Goal: Book appointment/travel/reservation

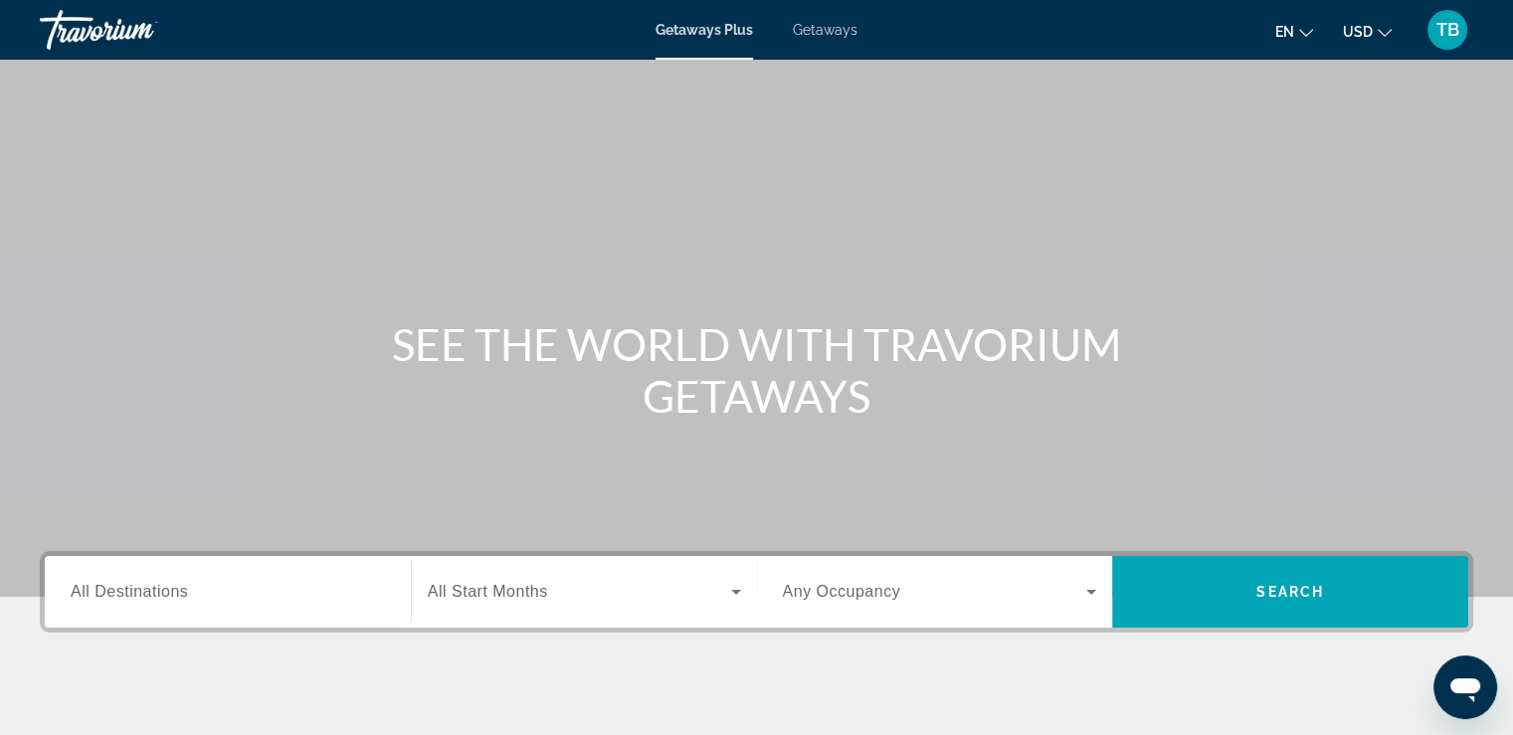
click at [847, 35] on span "Getaways" at bounding box center [825, 30] width 65 height 16
click at [283, 586] on input "Destination All Destinations" at bounding box center [228, 593] width 314 height 24
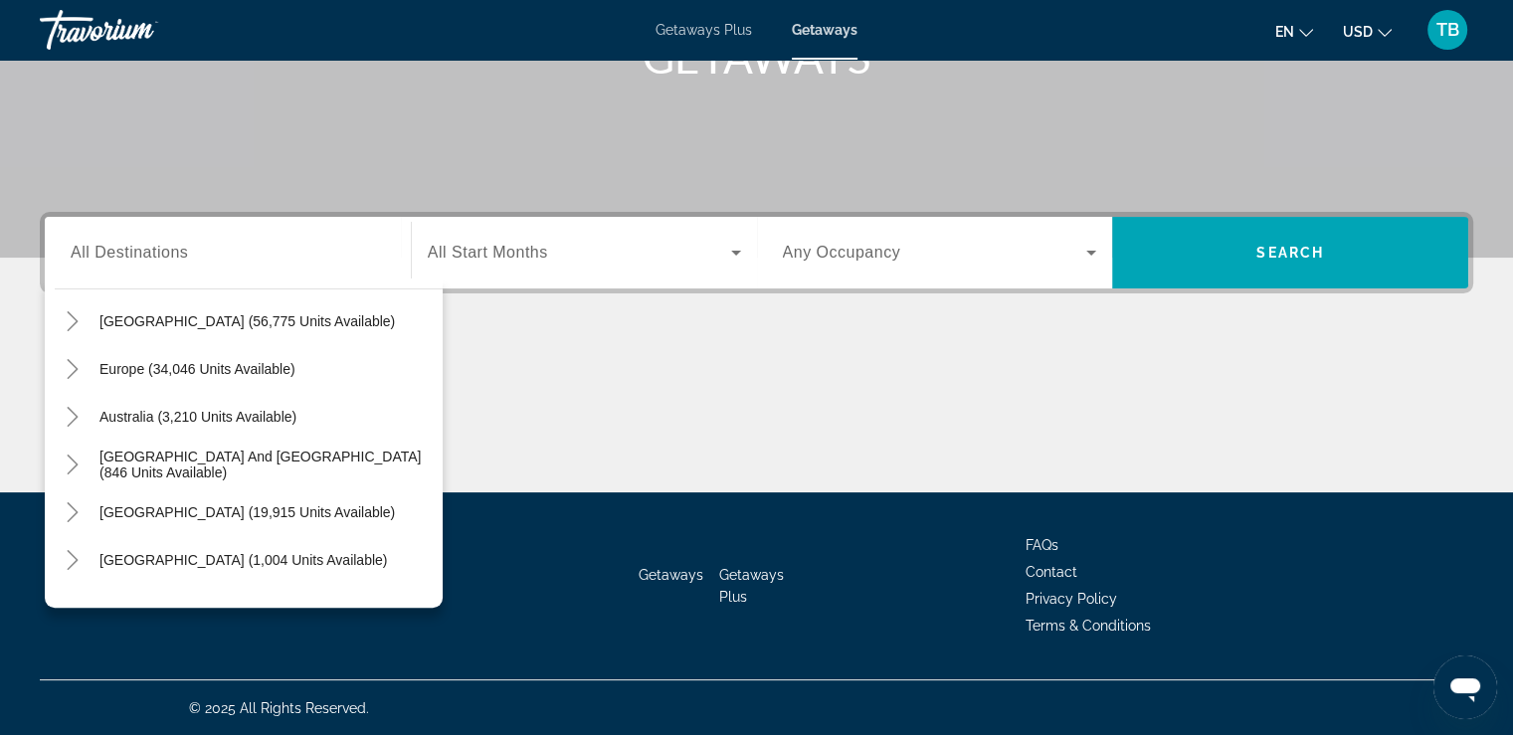
scroll to position [171, 0]
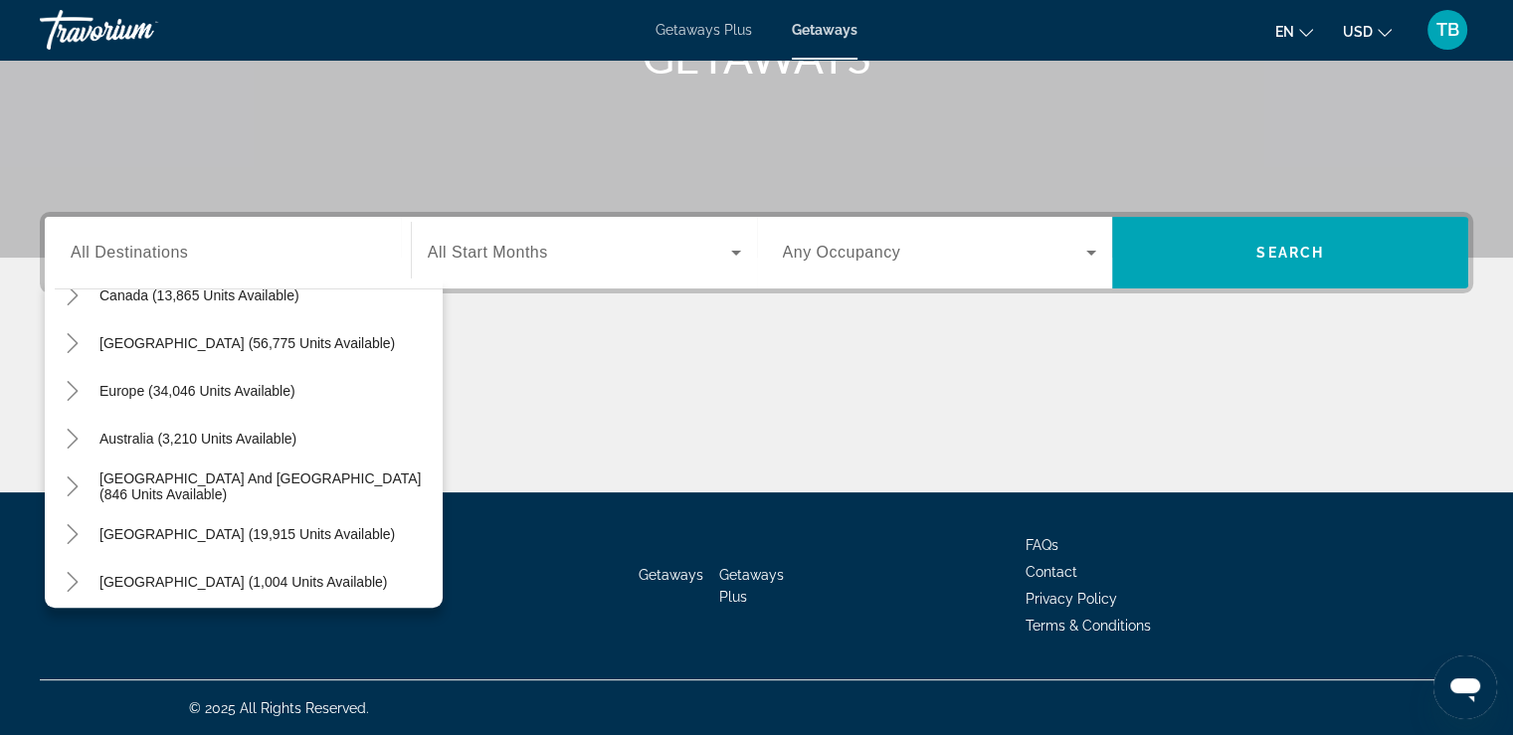
click at [76, 390] on icon "Toggle Europe (34,046 units available)" at bounding box center [72, 391] width 11 height 20
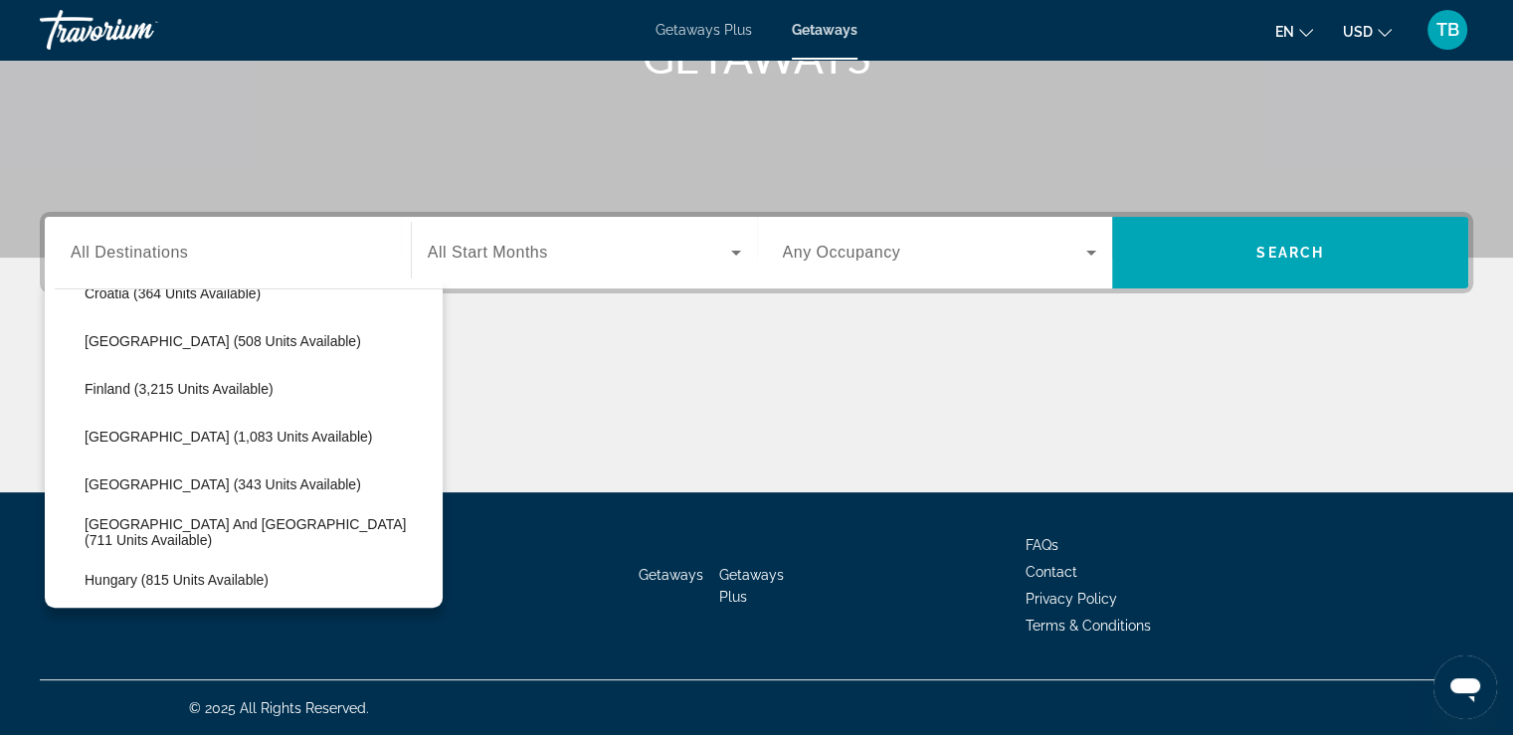
scroll to position [542, 0]
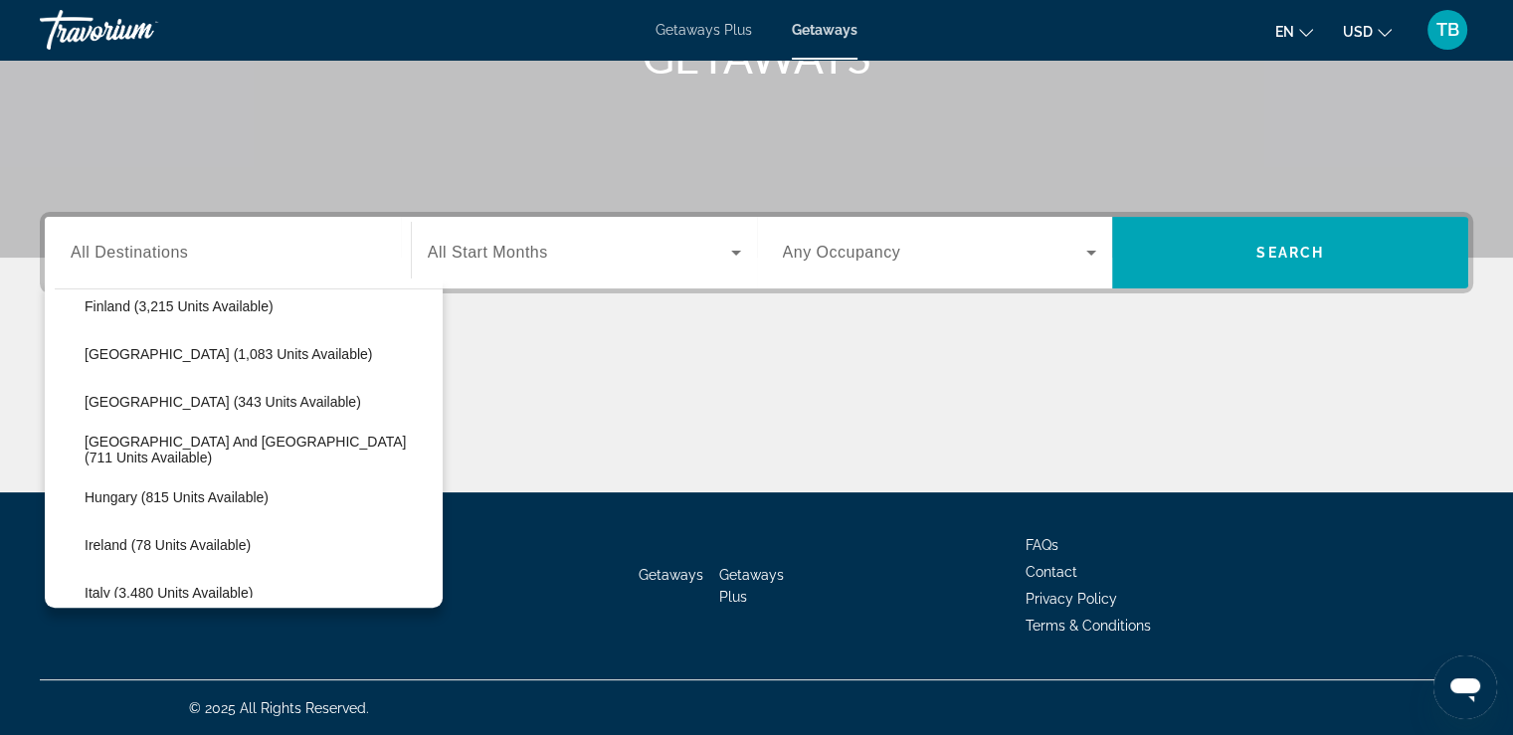
click at [199, 362] on span "Search widget" at bounding box center [259, 354] width 368 height 48
type input "**********"
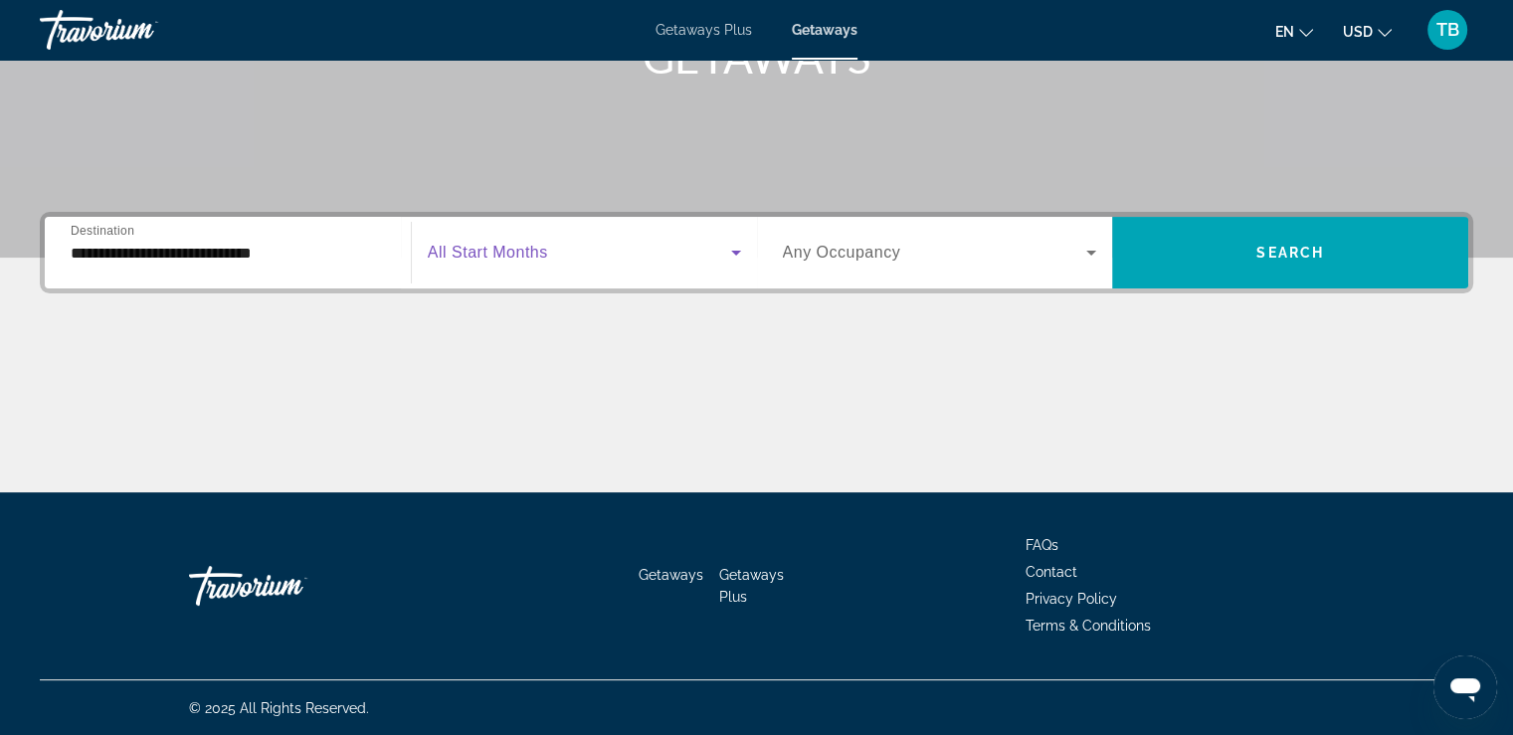
click at [596, 254] on span "Search widget" at bounding box center [579, 253] width 303 height 24
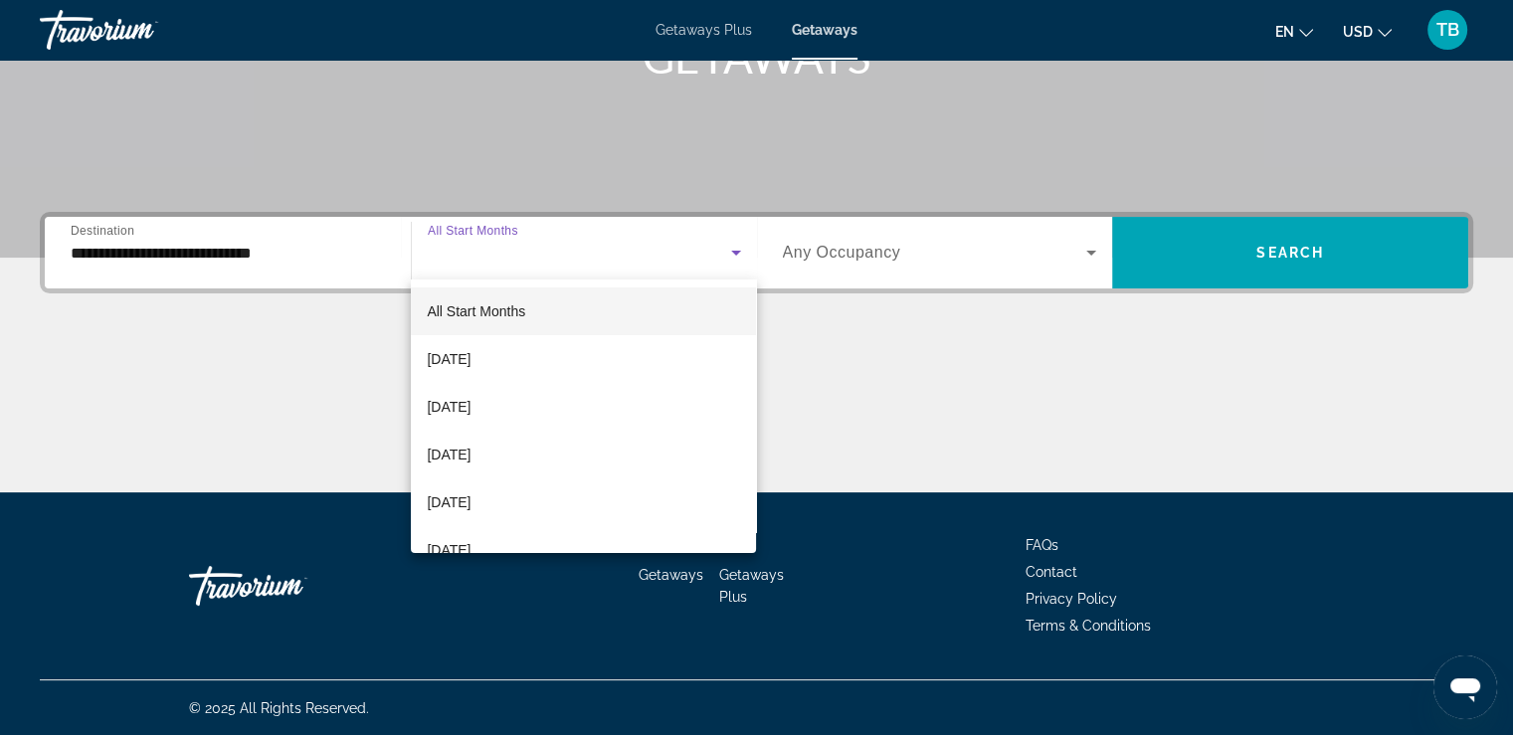
click at [569, 453] on mat-option "[DATE]" at bounding box center [583, 455] width 345 height 48
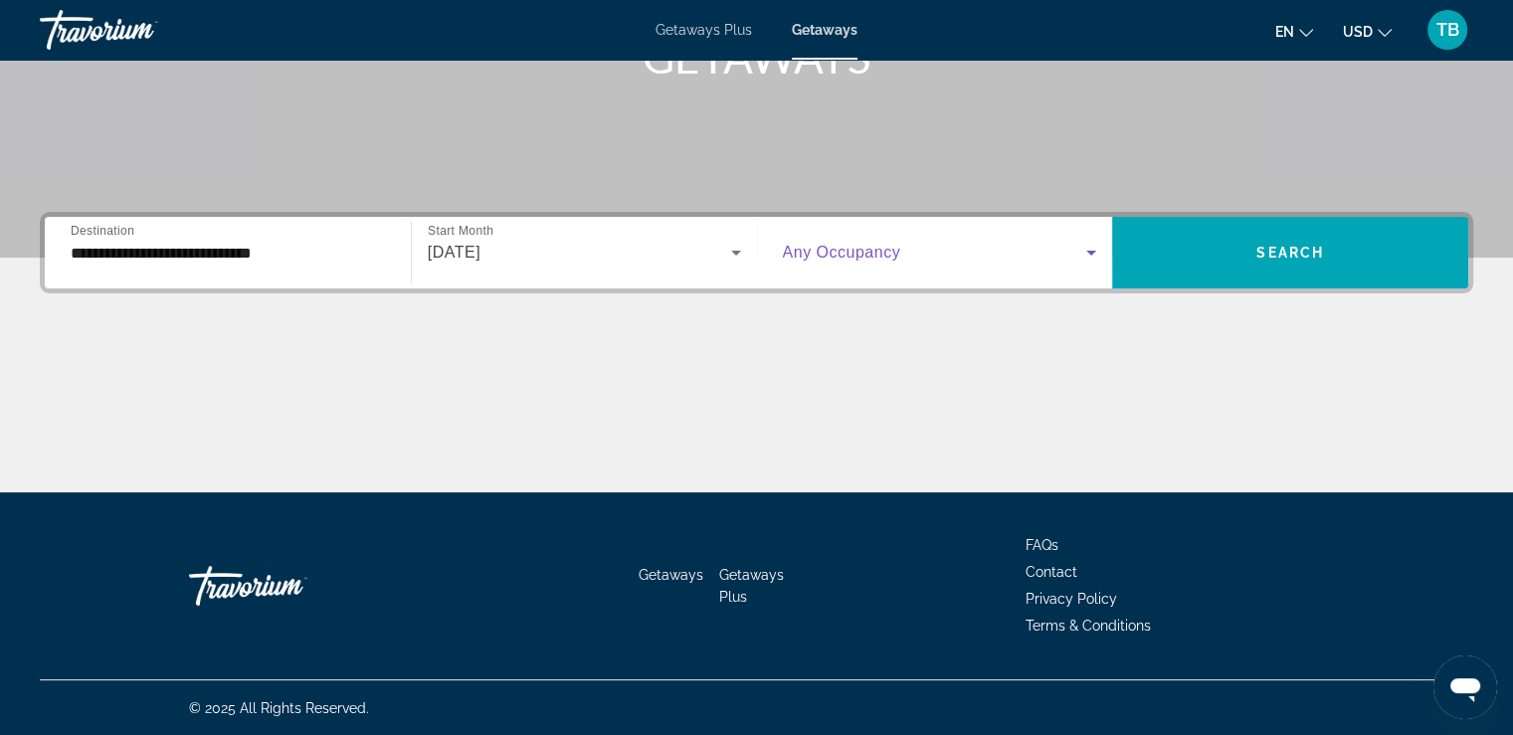
click at [995, 262] on span "Search widget" at bounding box center [935, 253] width 304 height 24
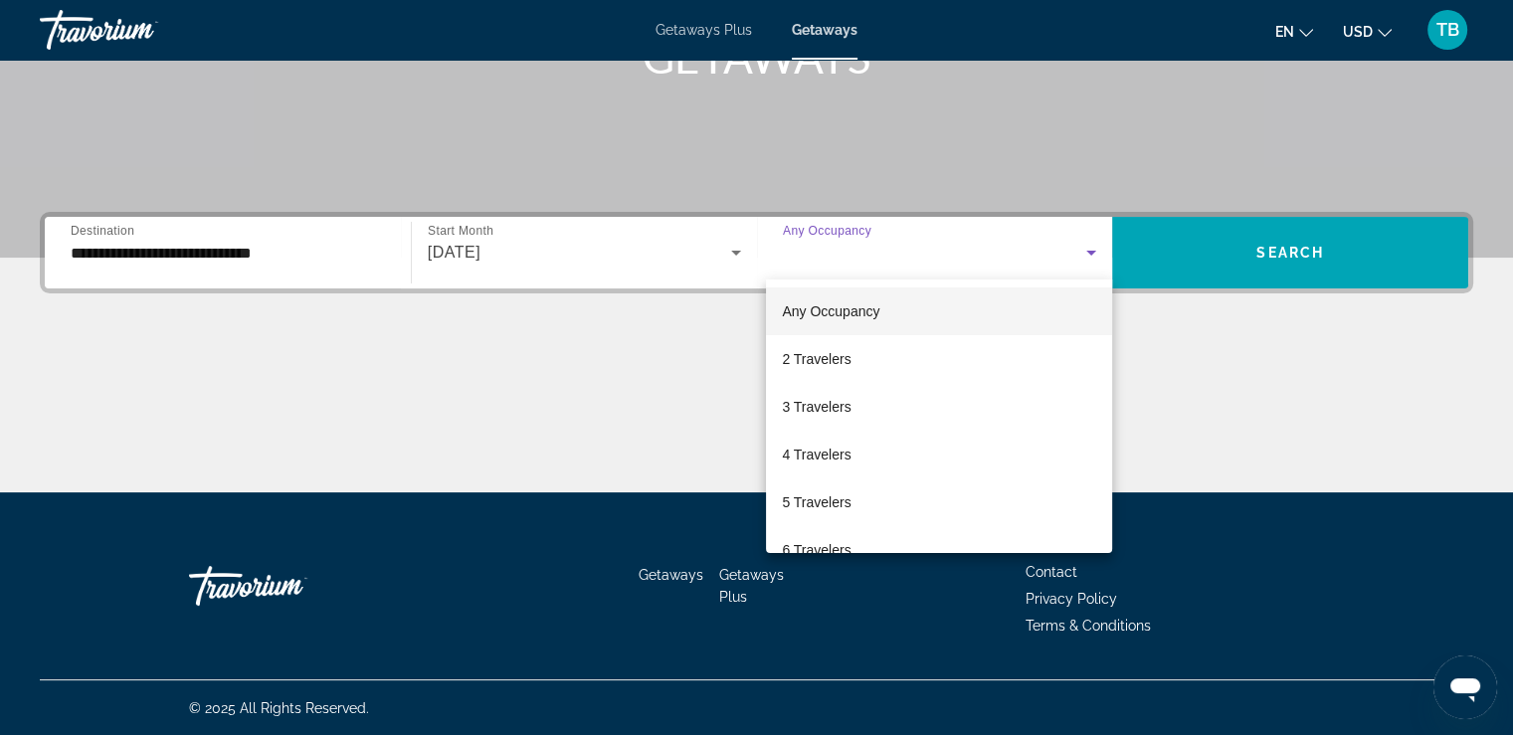
click at [1202, 412] on div at bounding box center [756, 367] width 1513 height 735
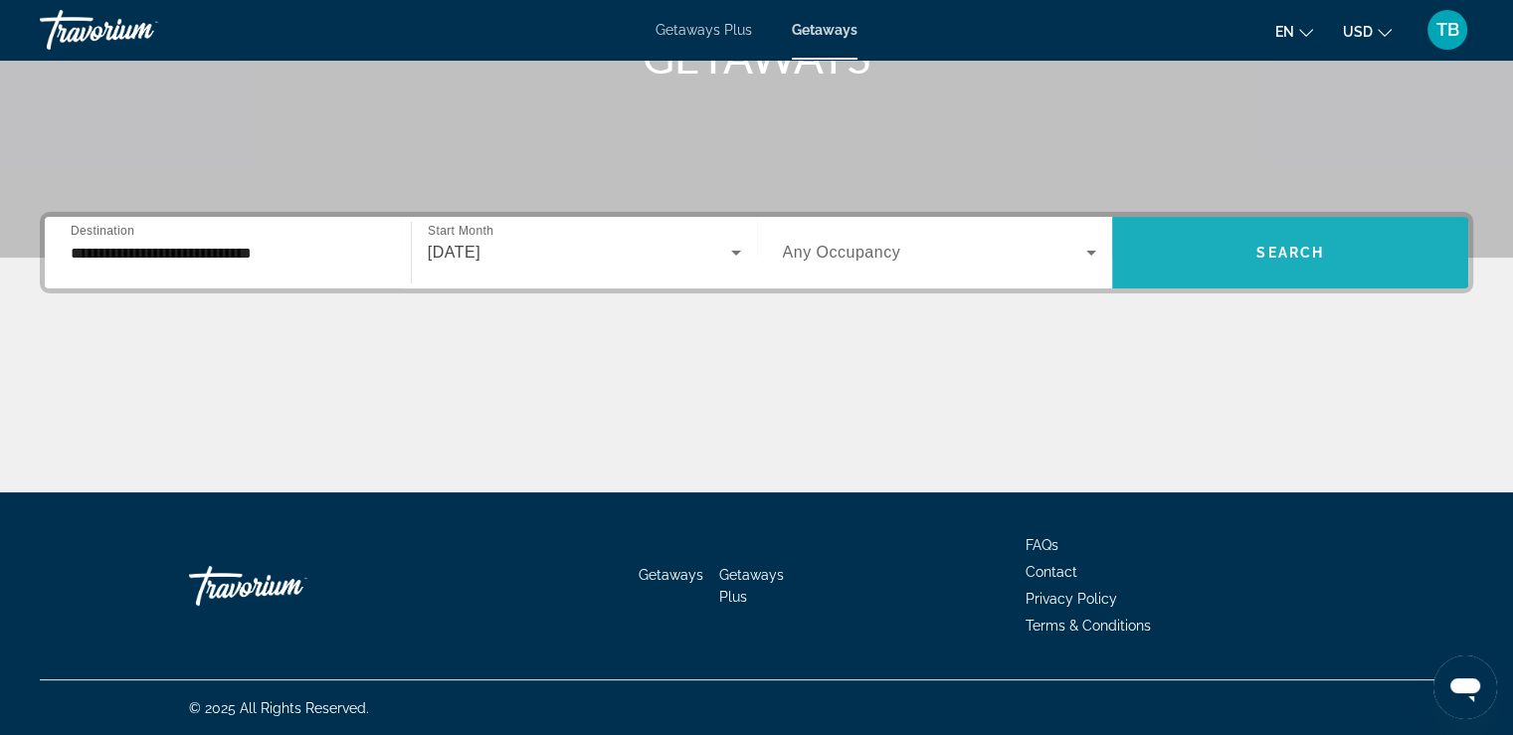
click at [1275, 250] on span "Search" at bounding box center [1290, 253] width 68 height 16
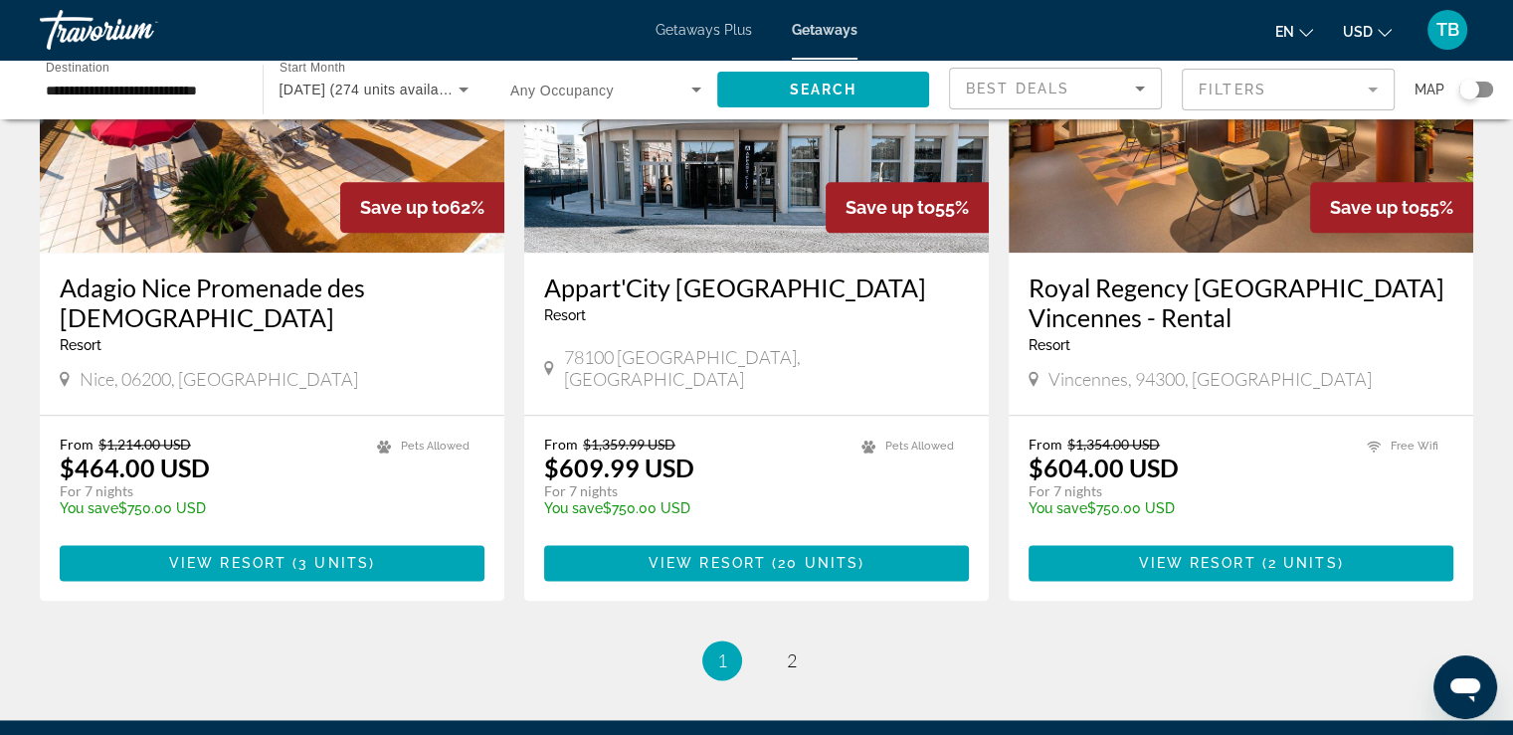
scroll to position [2399, 0]
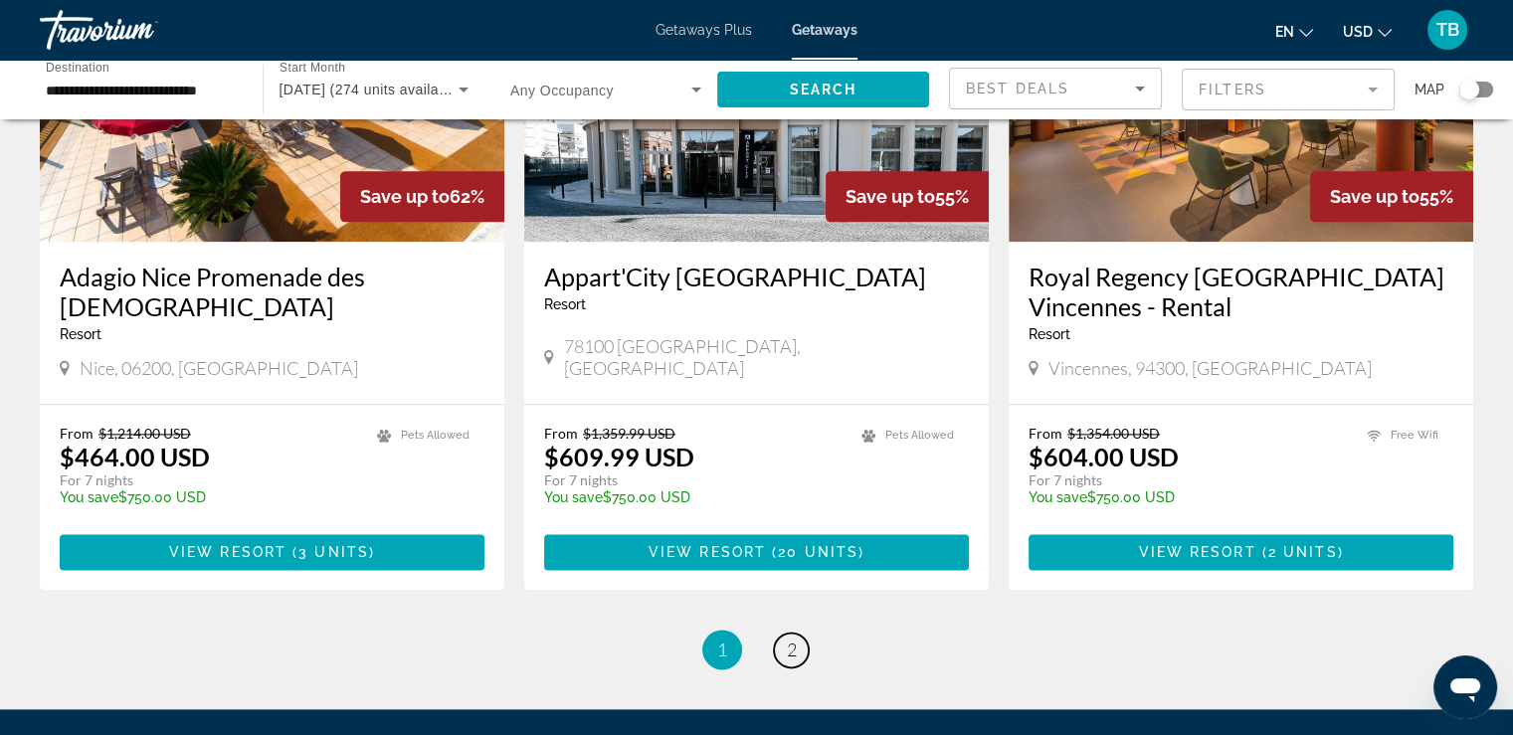
click at [799, 633] on link "page 2" at bounding box center [791, 650] width 35 height 35
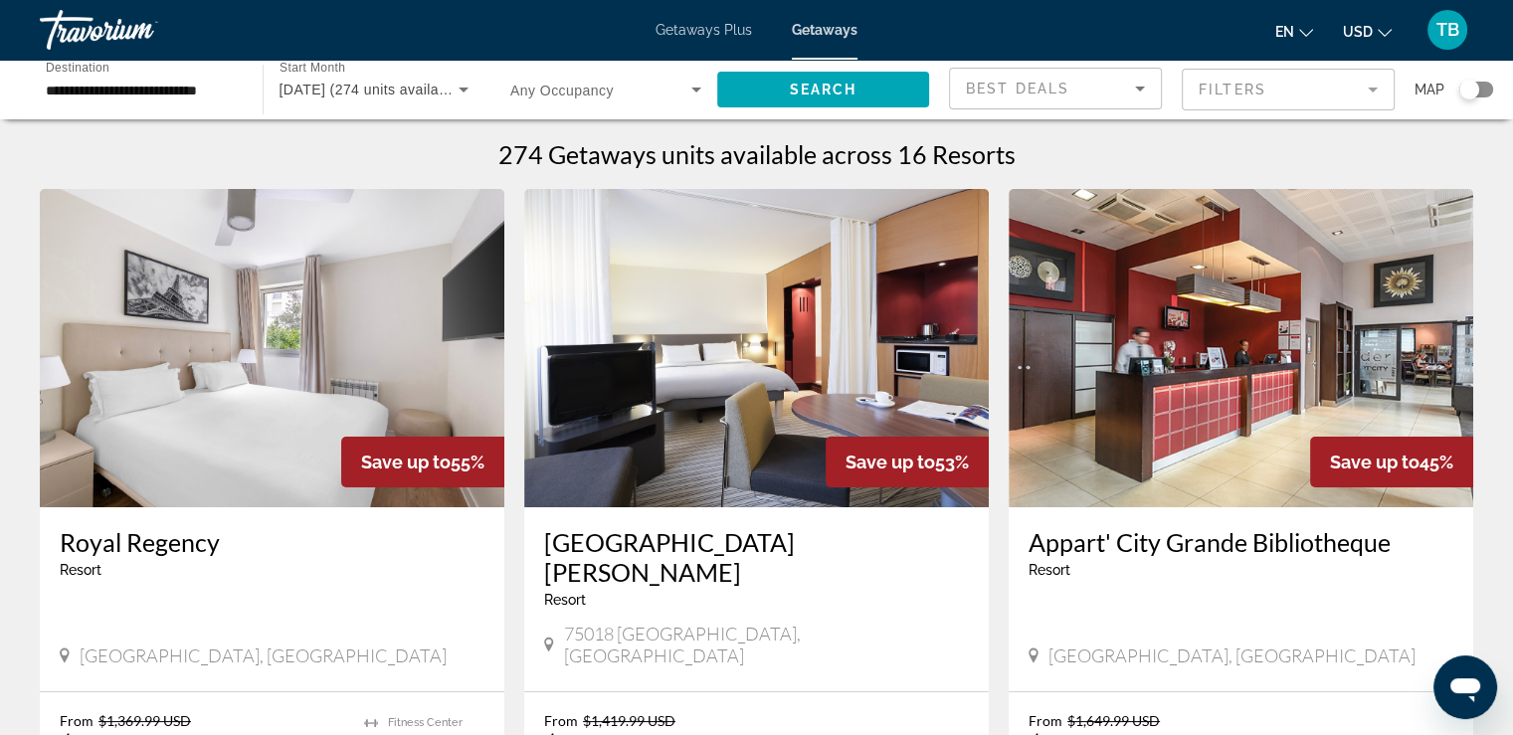
click at [817, 391] on img "Main content" at bounding box center [756, 348] width 465 height 318
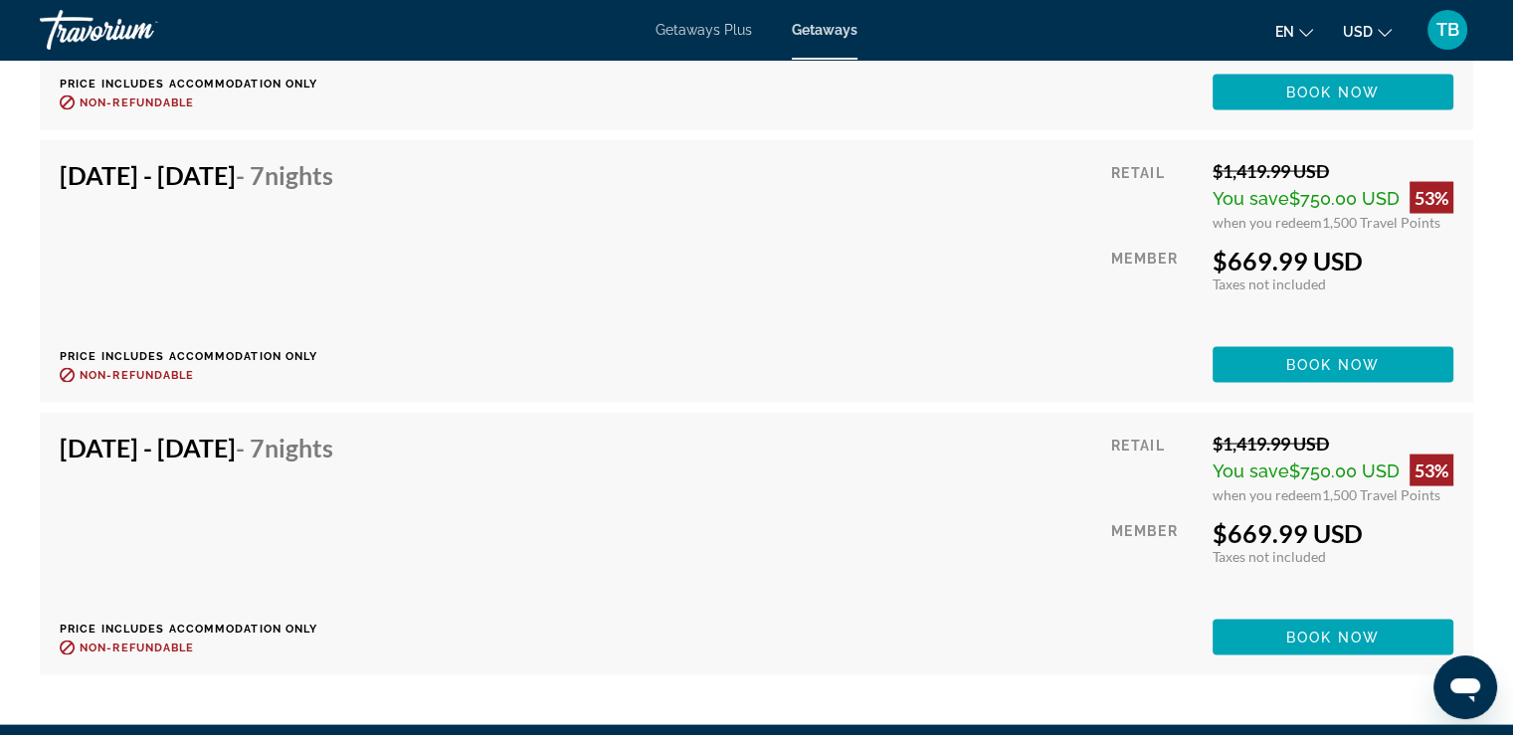
scroll to position [4005, 0]
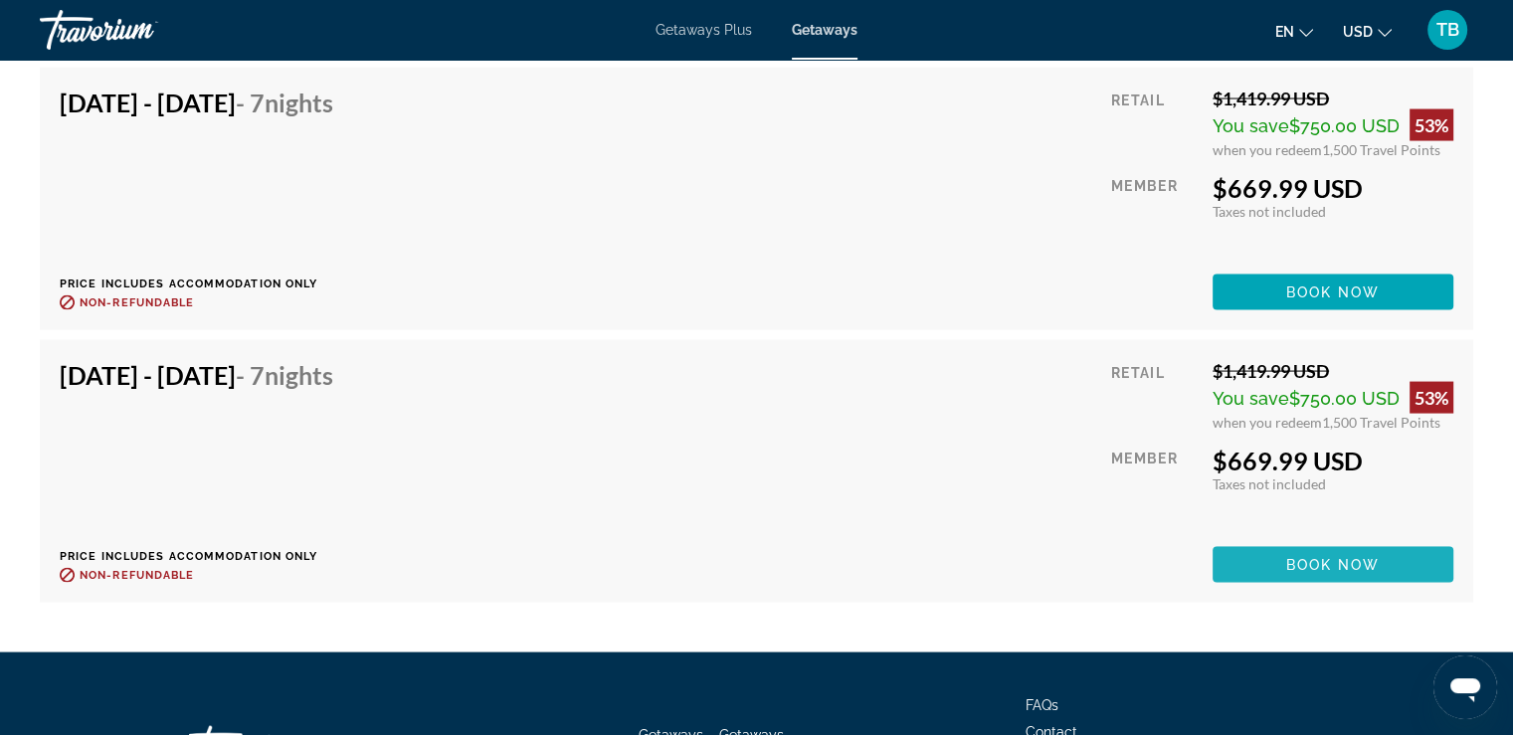
click at [1293, 564] on span "Book now" at bounding box center [1333, 565] width 94 height 16
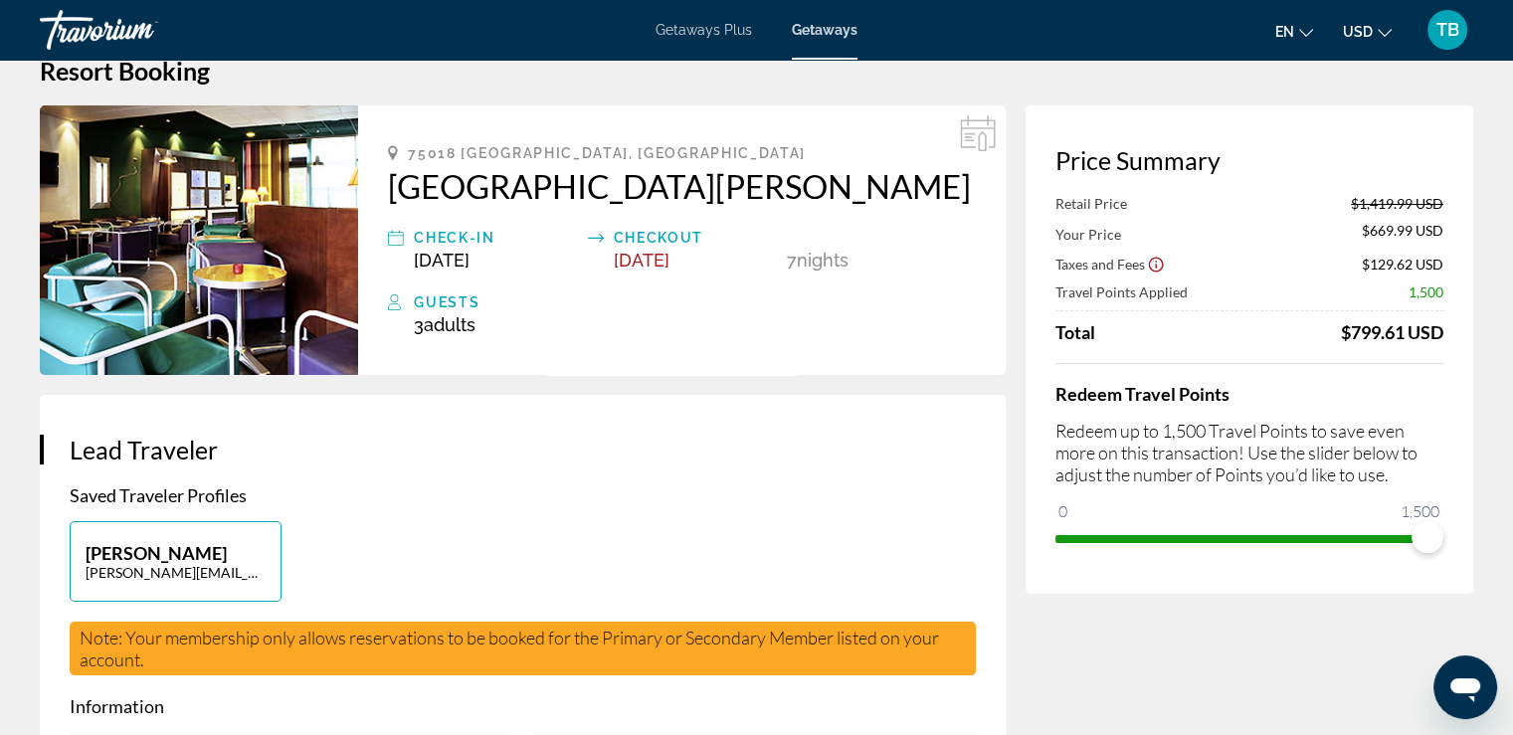
scroll to position [34, 0]
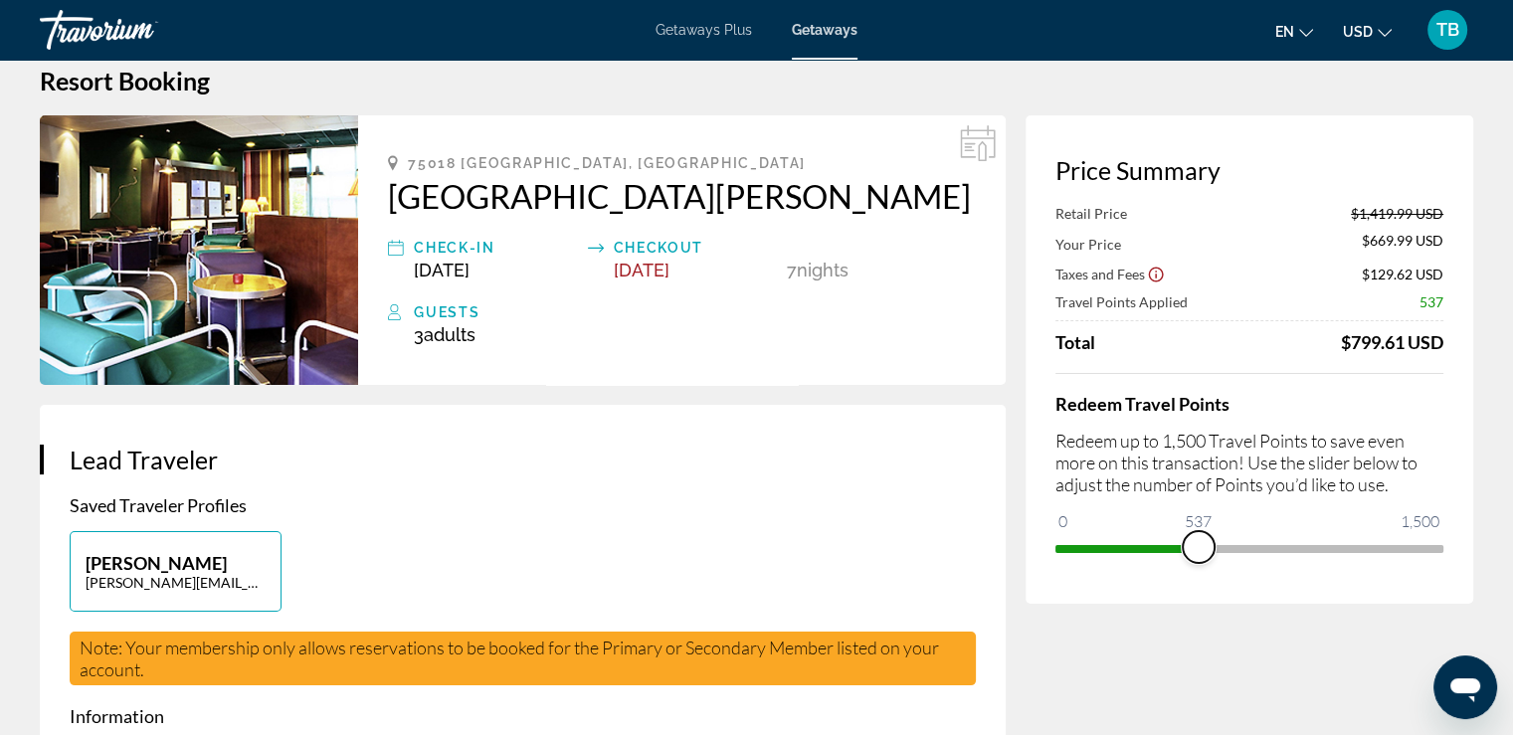
drag, startPoint x: 1421, startPoint y: 545, endPoint x: 1200, endPoint y: 587, distance: 225.7
click at [1200, 587] on div "Price Summary Retail Price $1,419.99 USD Your Price $669.99 USD Taxes and Fees …" at bounding box center [1249, 359] width 448 height 488
drag, startPoint x: 1198, startPoint y: 556, endPoint x: 1446, endPoint y: 539, distance: 249.2
click at [1446, 539] on div "Price Summary Retail Price $1,419.99 USD Your Price $1,149.49 USD Taxes and Fee…" at bounding box center [1249, 359] width 448 height 488
